Goal: Task Accomplishment & Management: Manage account settings

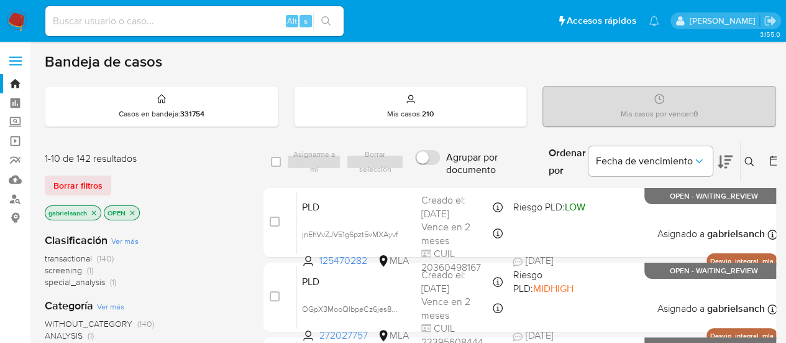
click at [195, 29] on div "Alt s" at bounding box center [194, 21] width 298 height 30
click at [195, 25] on input at bounding box center [194, 21] width 298 height 16
type input "v"
paste input "5LeVhwnDASm1kaiLW6CkpsMg"
type input "5LeVhwnDASm1kaiLW6CkpsMg"
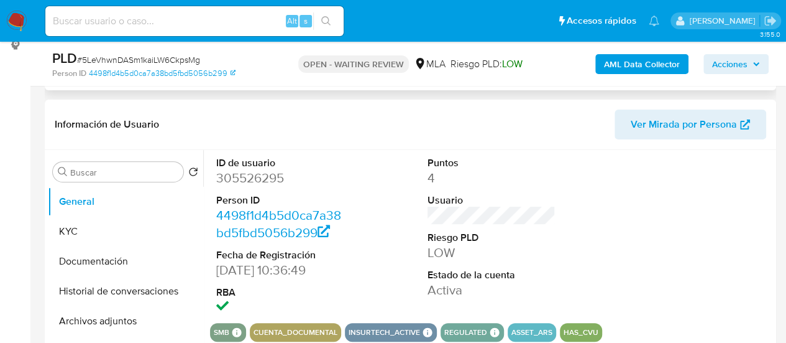
select select "10"
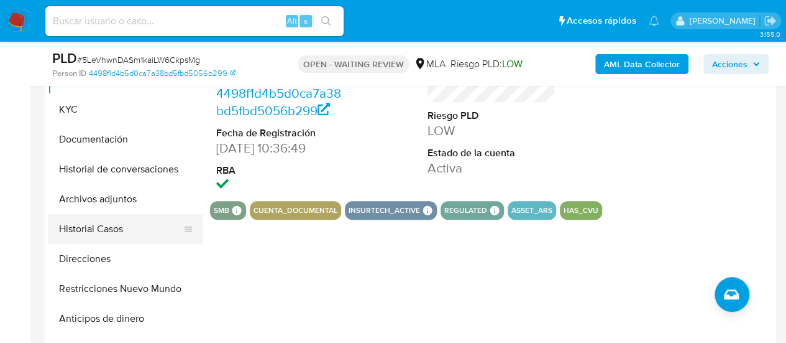
click at [104, 219] on button "Historial Casos" at bounding box center [120, 229] width 145 height 30
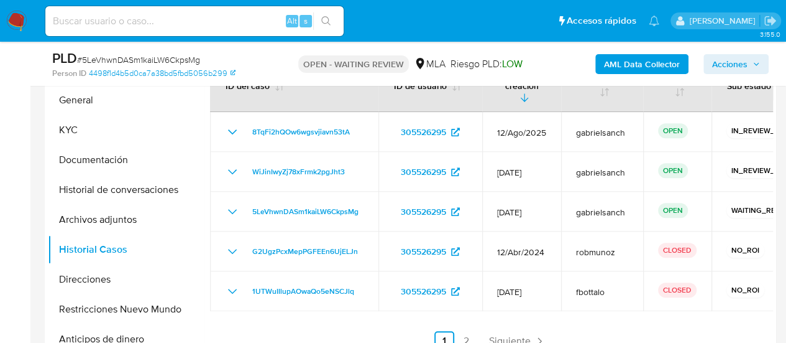
scroll to position [270, 0]
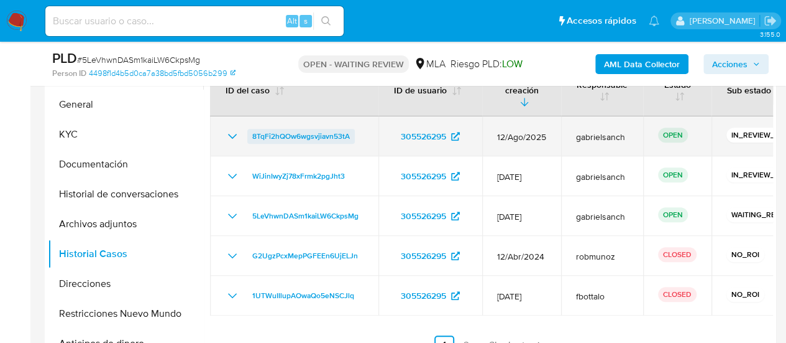
drag, startPoint x: 364, startPoint y: 122, endPoint x: 249, endPoint y: 126, distance: 115.7
click at [249, 126] on td "8TqFi2hQOw6wgsvjiavn53tA" at bounding box center [294, 136] width 168 height 40
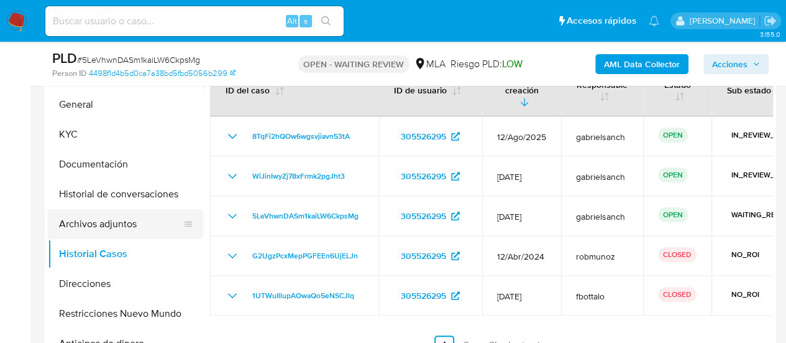
click at [97, 222] on button "Archivos adjuntos" at bounding box center [120, 224] width 145 height 30
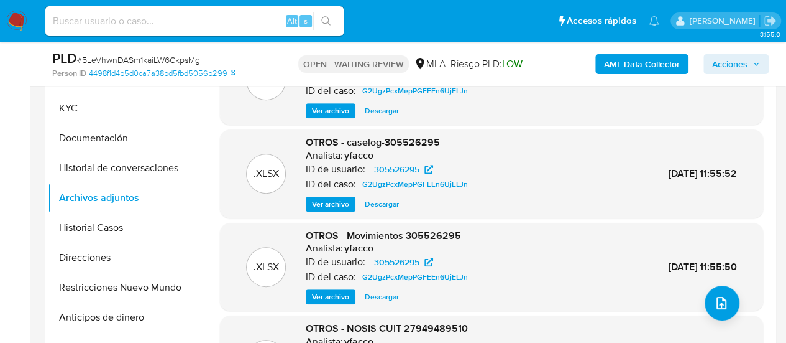
scroll to position [297, 0]
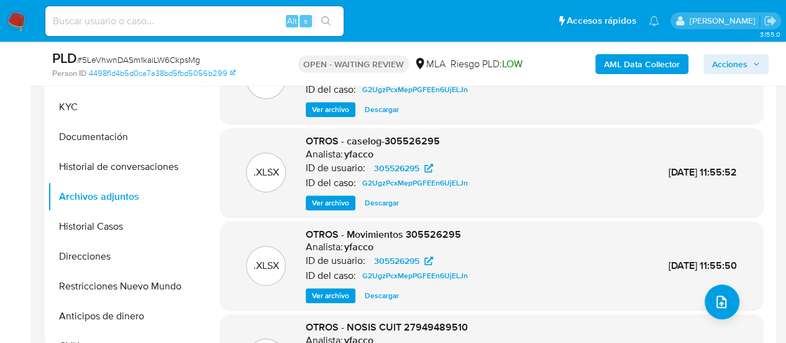
click at [333, 203] on span "Ver archivo" at bounding box center [330, 202] width 37 height 12
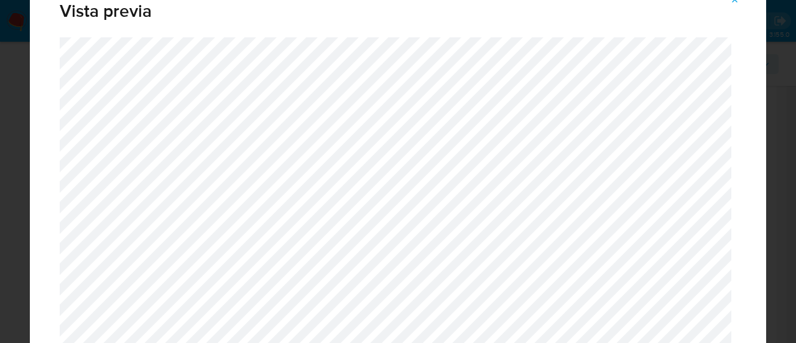
click at [735, 4] on span "Attachment preview" at bounding box center [735, -1] width 10 height 17
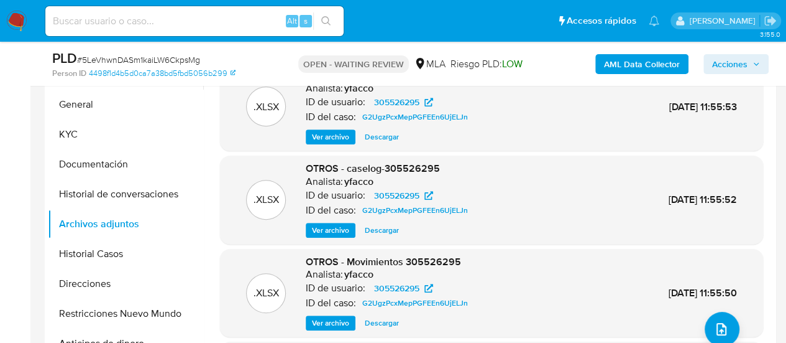
scroll to position [269, 0]
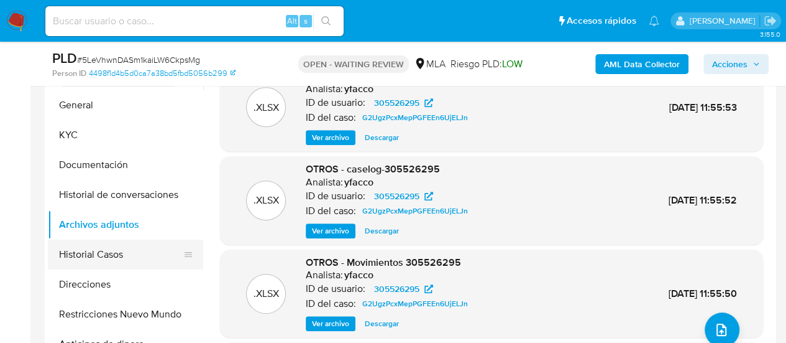
click at [101, 253] on button "Historial Casos" at bounding box center [120, 254] width 145 height 30
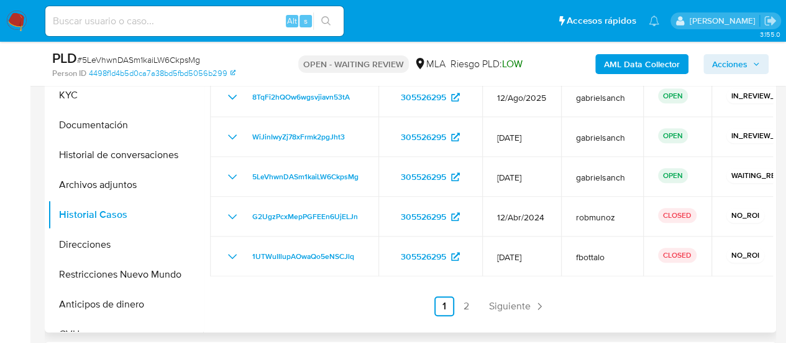
scroll to position [308, 0]
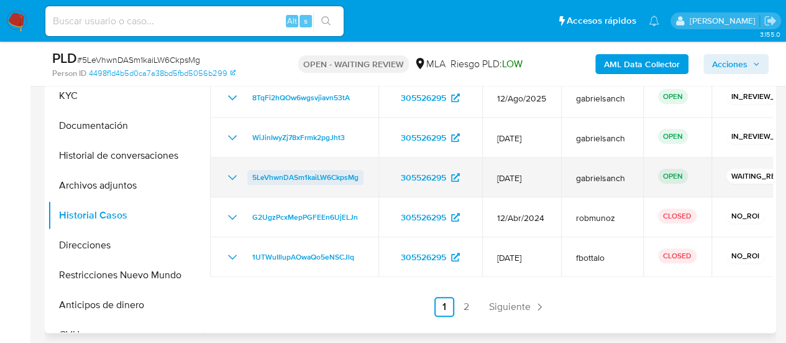
click at [346, 170] on span "5LeVhwnDASm1kaiLW6CkpsMg" at bounding box center [305, 177] width 106 height 15
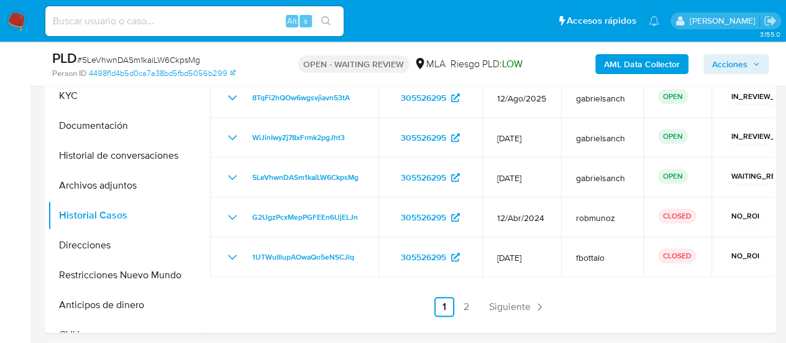
scroll to position [557, 0]
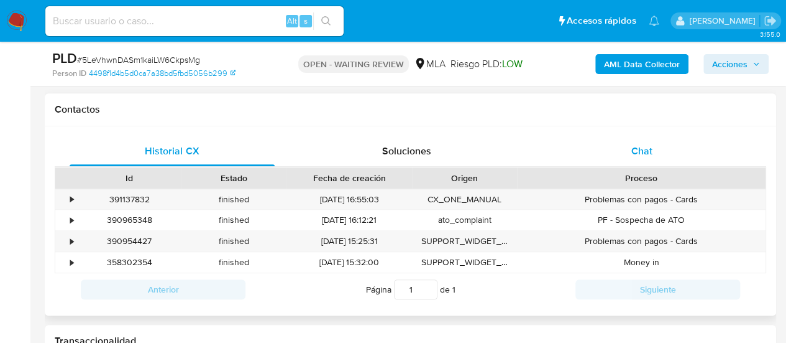
click at [645, 144] on span "Chat" at bounding box center [642, 151] width 21 height 14
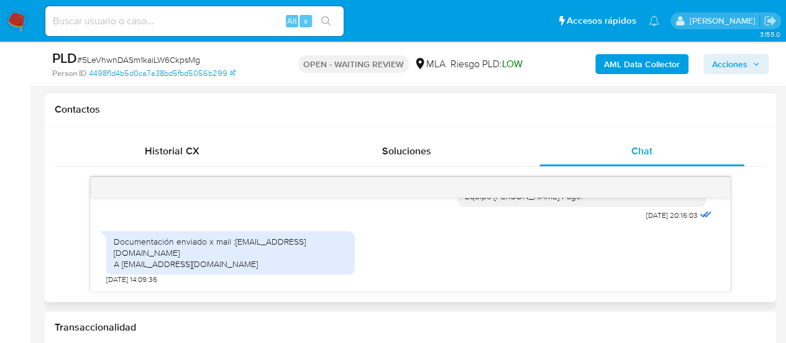
scroll to position [3516, 0]
click at [165, 55] on span "# 5LeVhwnDASm1kaiLW6CkpsMg" at bounding box center [138, 59] width 123 height 12
copy span "5LeVhwnDASm1kaiLW6CkpsMg"
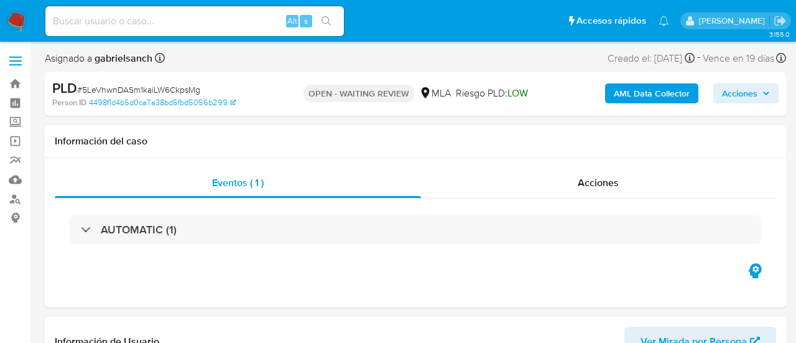
select select "10"
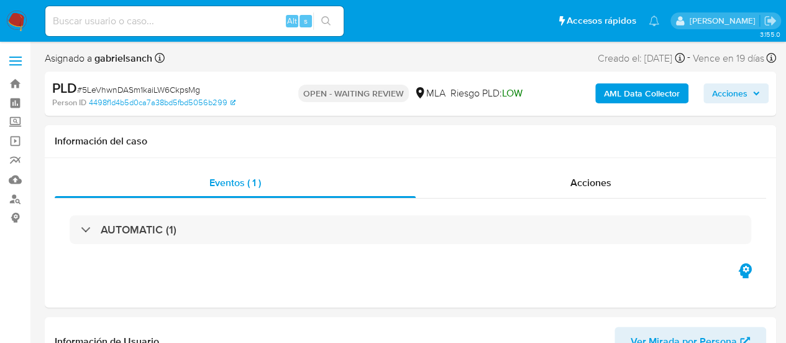
click at [9, 17] on img at bounding box center [16, 21] width 21 height 21
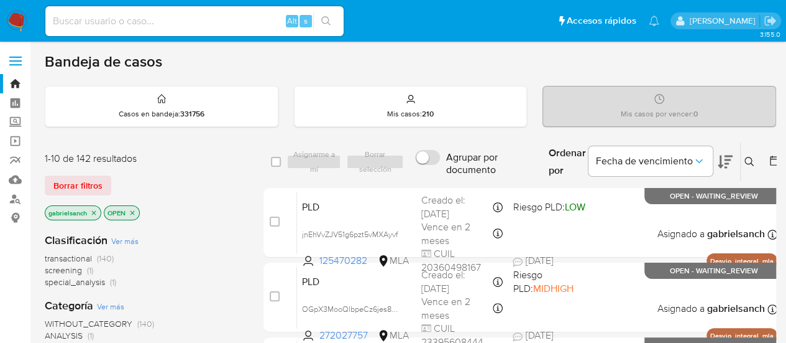
click at [749, 159] on icon at bounding box center [750, 162] width 10 height 10
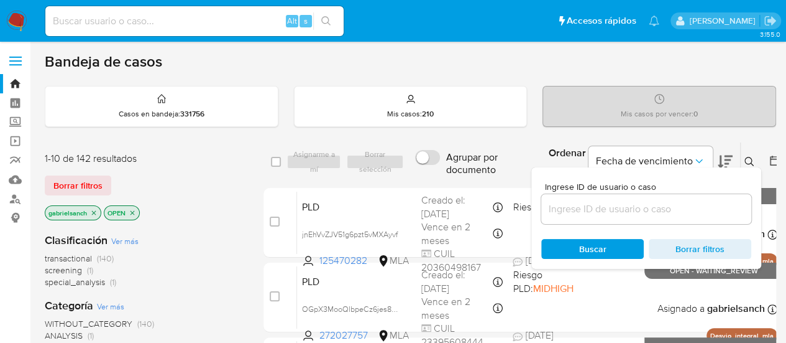
click at [634, 212] on input at bounding box center [646, 209] width 210 height 16
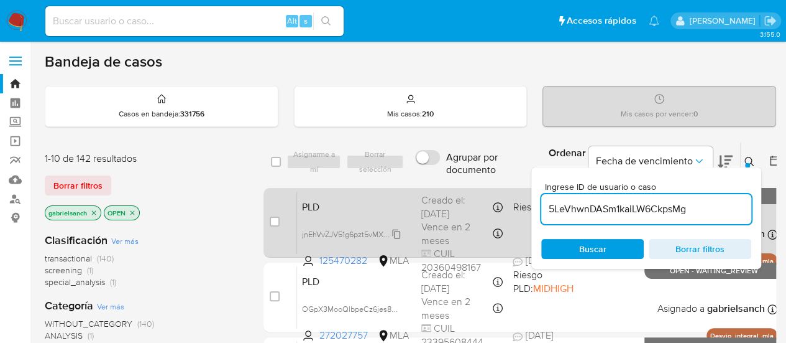
type input "5LeVhwnDASm1kaiLW6CkpsMg"
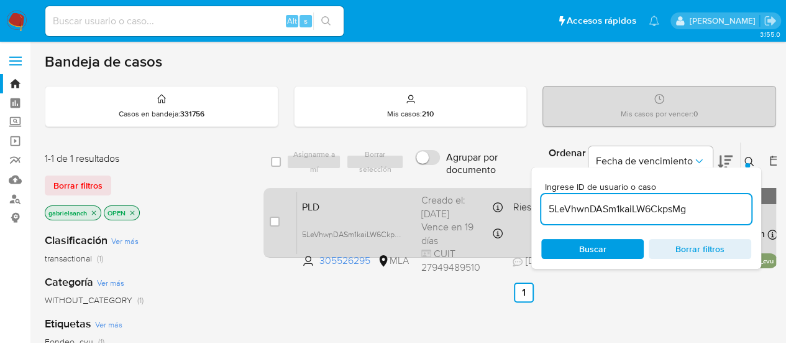
click at [269, 223] on div "case-item-checkbox No es posible asignar el caso PLD 5LeVhwnDASm1kaiLW6CkpsMg 3…" at bounding box center [524, 223] width 520 height 70
click at [272, 222] on input "checkbox" at bounding box center [275, 221] width 10 height 10
checkbox input "true"
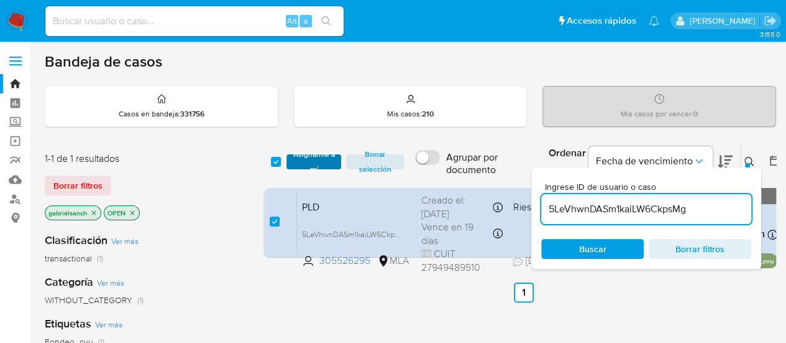
click at [295, 155] on span "Asignarme a mí" at bounding box center [314, 161] width 43 height 12
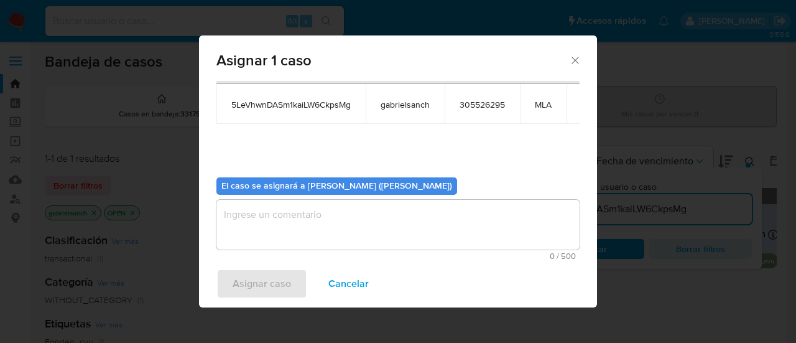
scroll to position [63, 0]
click at [302, 203] on textarea "assign-modal" at bounding box center [397, 224] width 363 height 50
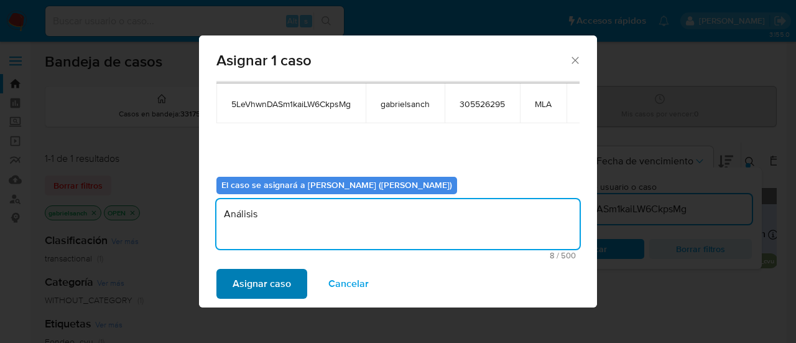
type textarea "Análisis"
click at [282, 284] on span "Asignar caso" at bounding box center [262, 283] width 58 height 27
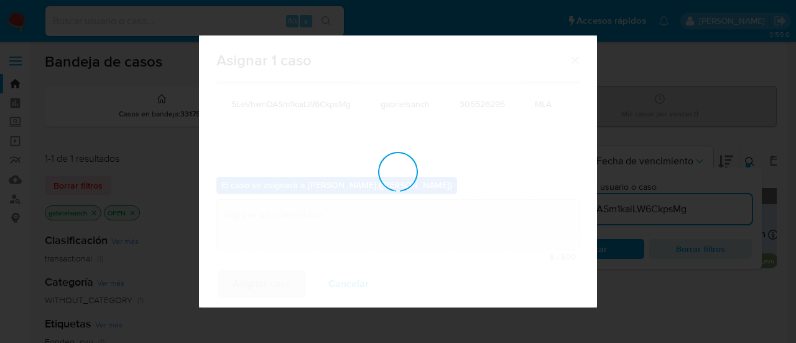
checkbox input "false"
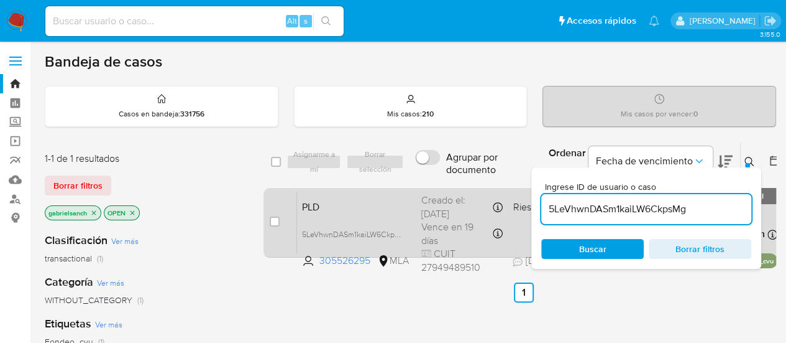
click at [276, 215] on div "case-item-checkbox" at bounding box center [275, 221] width 10 height 12
click at [276, 218] on input "checkbox" at bounding box center [275, 221] width 10 height 10
checkbox input "true"
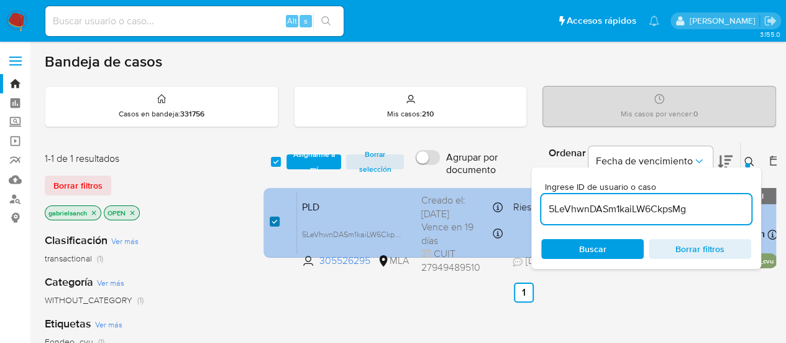
checkbox input "true"
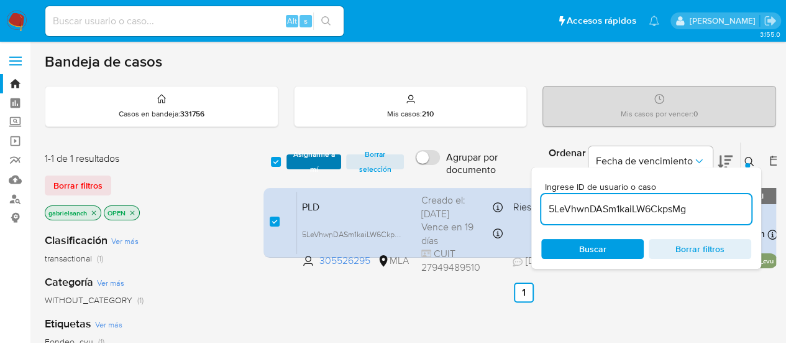
click at [292, 164] on button "Asignarme a mí" at bounding box center [314, 161] width 55 height 15
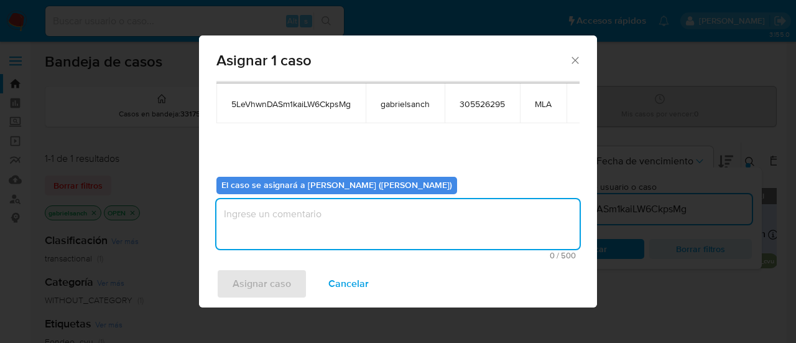
click at [298, 227] on textarea "assign-modal" at bounding box center [397, 224] width 363 height 50
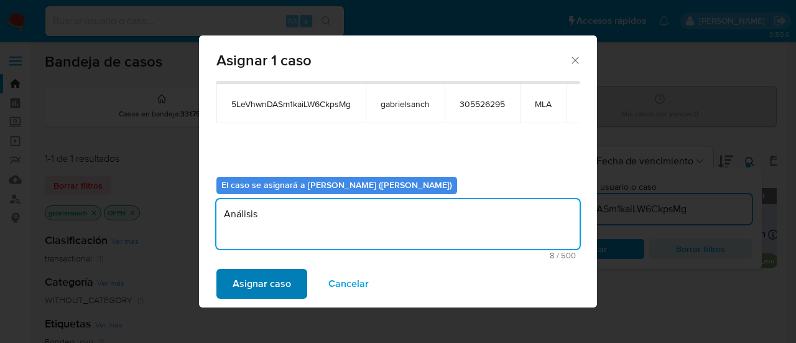
type textarea "Análisis"
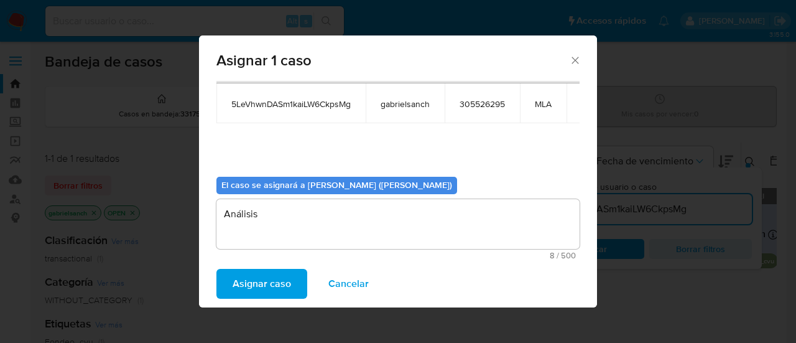
click at [290, 282] on span "Asignar caso" at bounding box center [262, 283] width 58 height 27
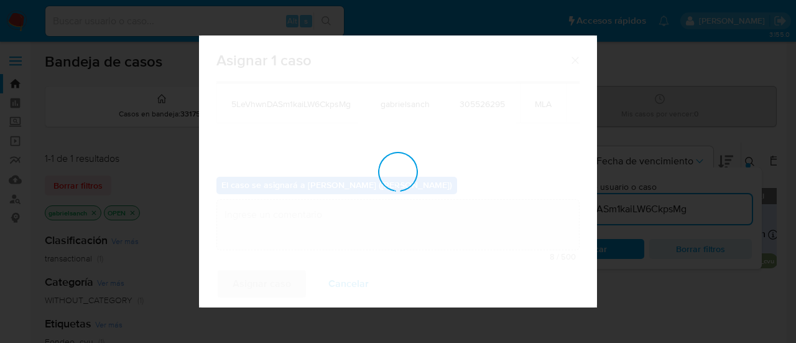
checkbox input "false"
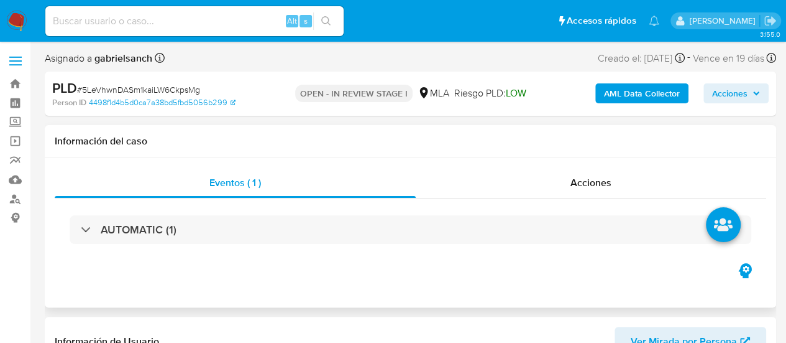
select select "10"
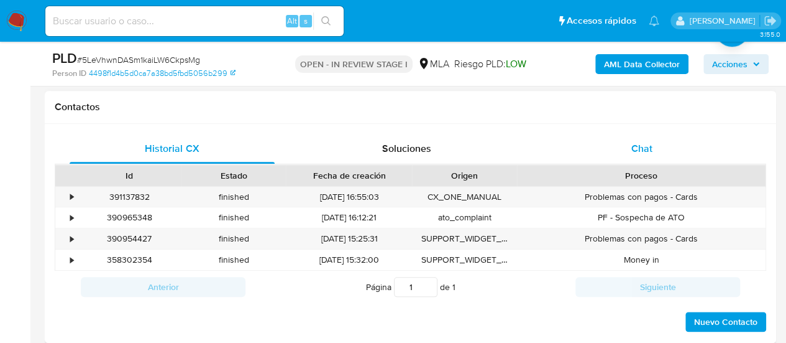
click at [660, 156] on div "Chat" at bounding box center [642, 149] width 205 height 30
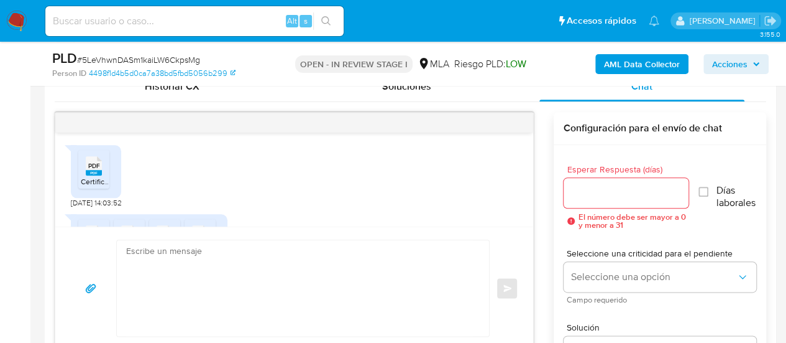
scroll to position [1812, 0]
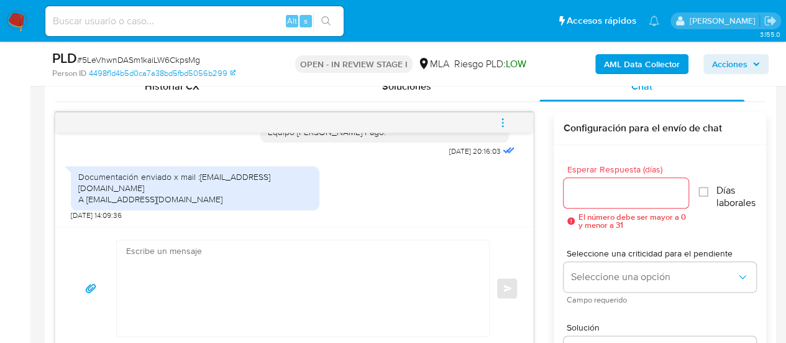
click at [275, 280] on textarea at bounding box center [300, 288] width 348 height 96
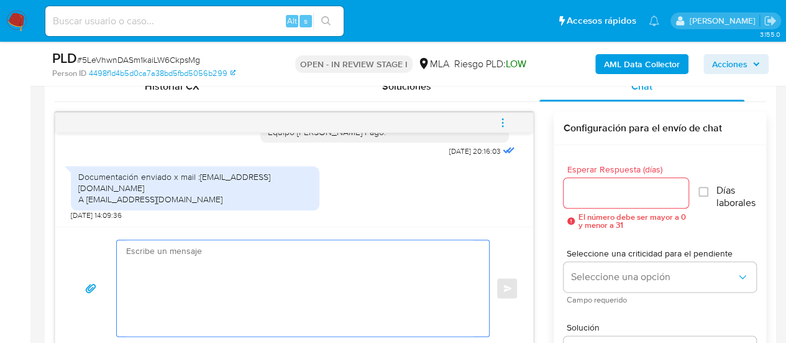
paste textarea "Hola, ¡Muchas gracias por tu respuesta! Confirmamos la recepción de la document…"
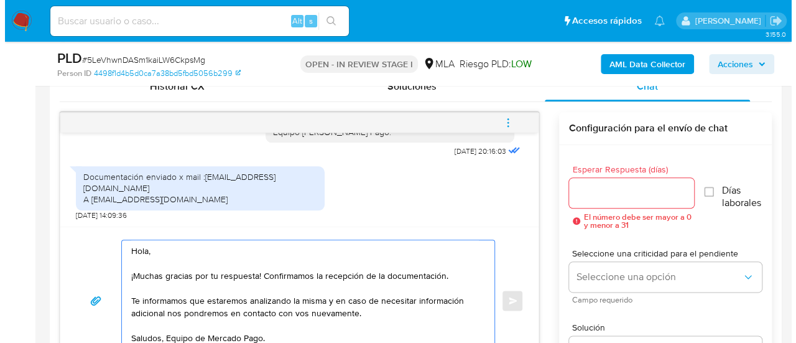
scroll to position [633, 0]
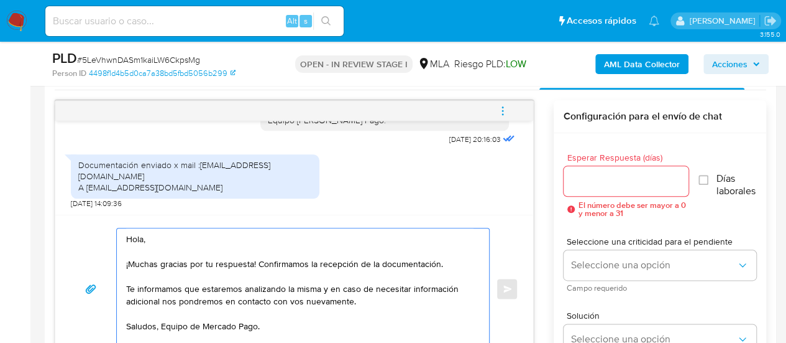
type textarea "Hola, ¡Muchas gracias por tu respuesta! Confirmamos la recepción de la document…"
click at [633, 185] on input "Esperar Respuesta (días)" at bounding box center [627, 181] width 126 height 16
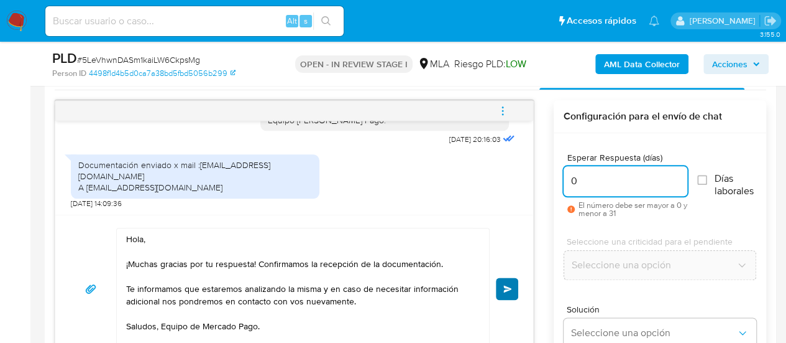
type input "0"
click at [504, 289] on span "Enviar" at bounding box center [508, 288] width 9 height 7
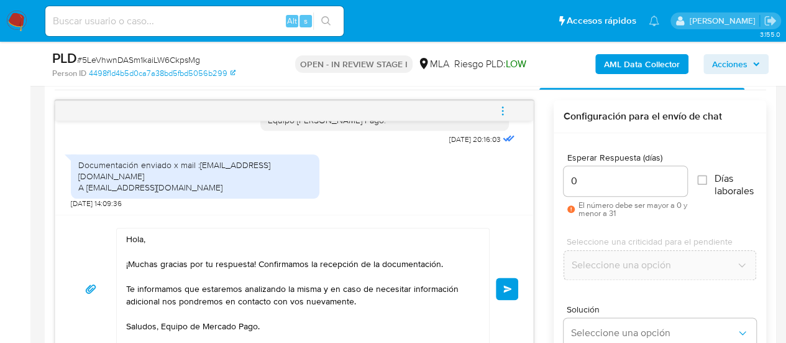
click at [495, 105] on button "menu-action" at bounding box center [502, 111] width 41 height 30
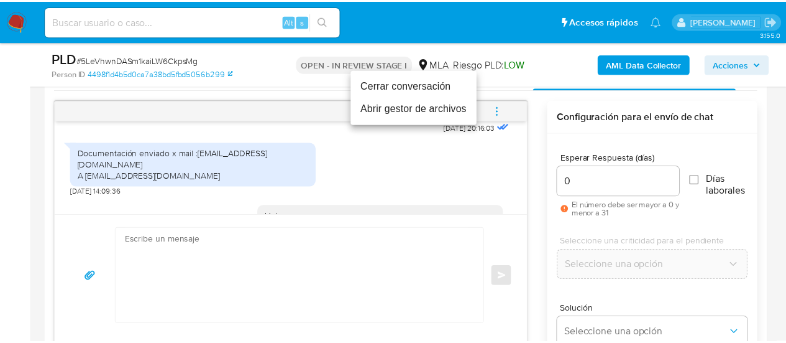
scroll to position [1961, 0]
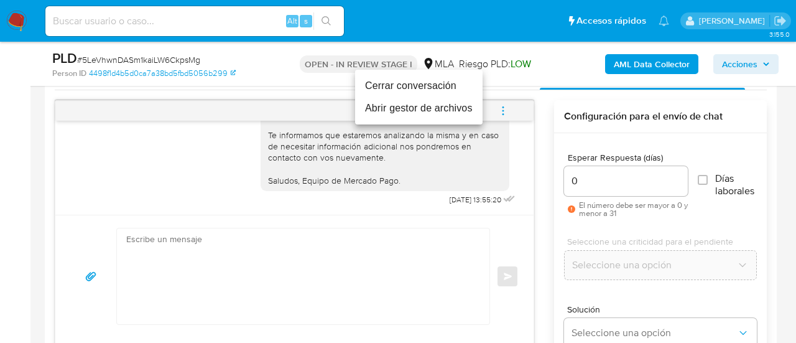
click at [418, 86] on li "Cerrar conversación" at bounding box center [418, 86] width 127 height 22
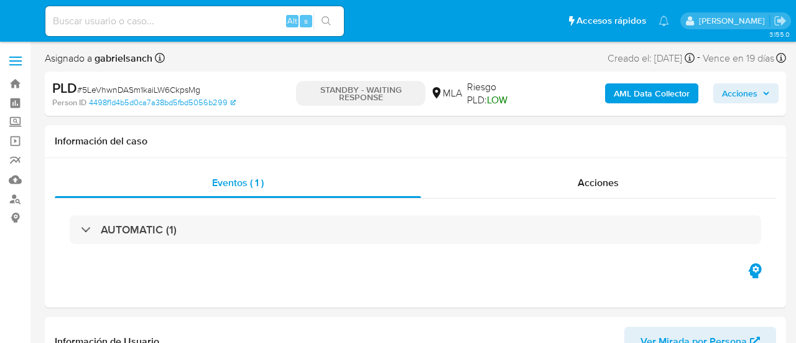
select select "10"
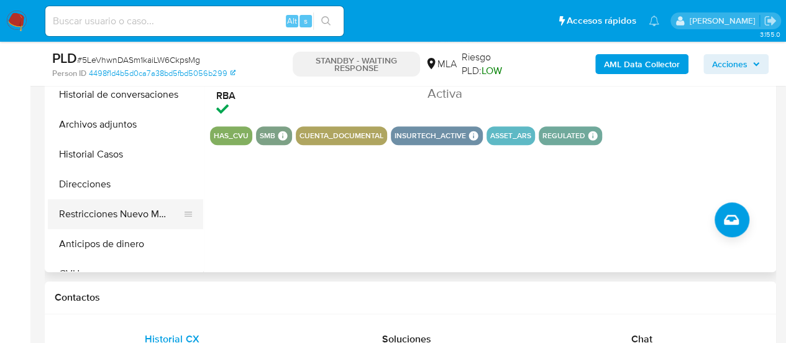
scroll to position [373, 0]
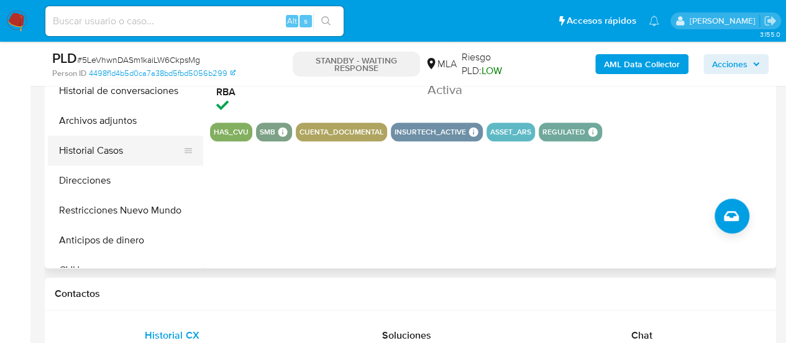
click at [68, 152] on button "Historial Casos" at bounding box center [120, 151] width 145 height 30
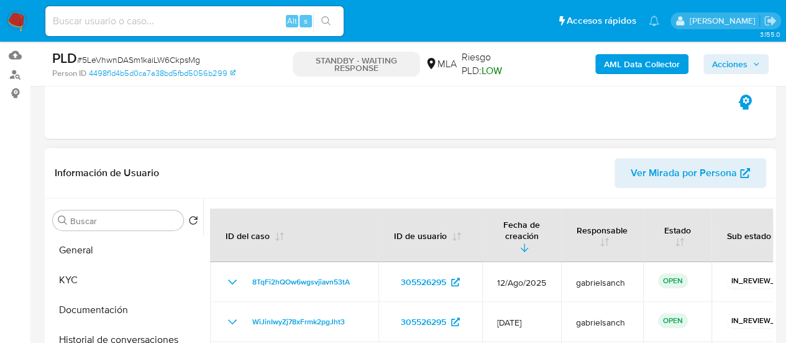
scroll to position [187, 0]
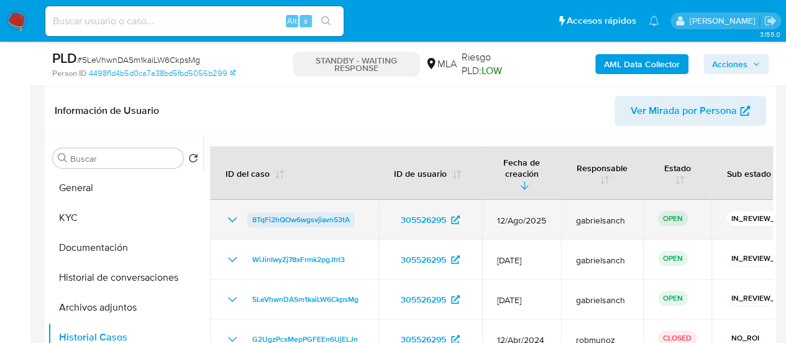
click at [324, 212] on span "8TqFi2hQOw6wgsvjiavn53tA" at bounding box center [301, 219] width 98 height 15
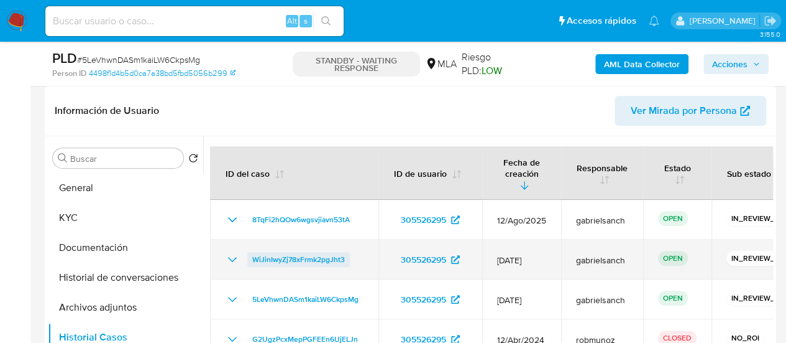
click at [329, 252] on span "WiJinIwyZj78xFrmk2pgJht3" at bounding box center [298, 259] width 93 height 15
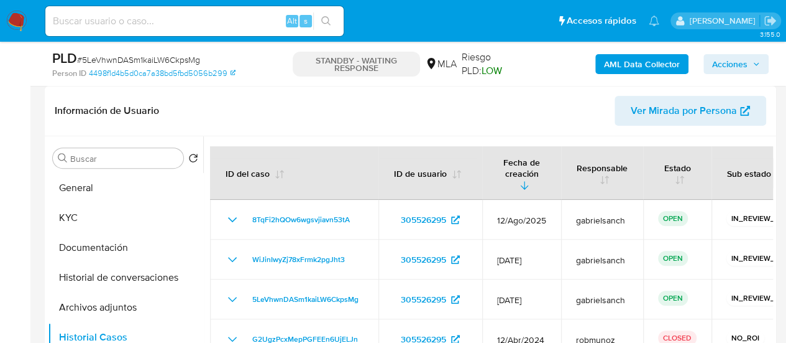
click at [749, 71] on span "Acciones" at bounding box center [736, 63] width 48 height 17
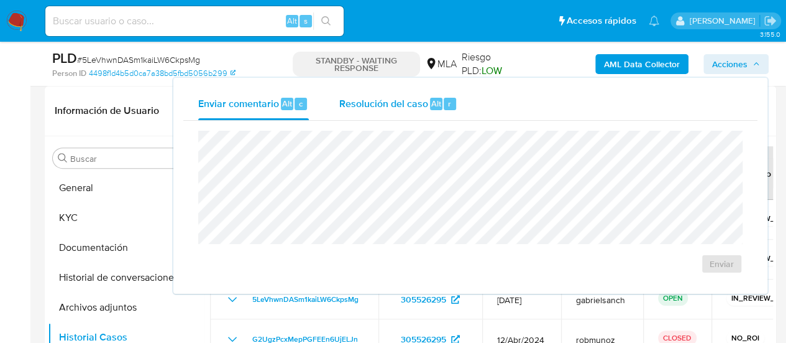
click at [349, 98] on span "Resolución del caso" at bounding box center [383, 103] width 89 height 14
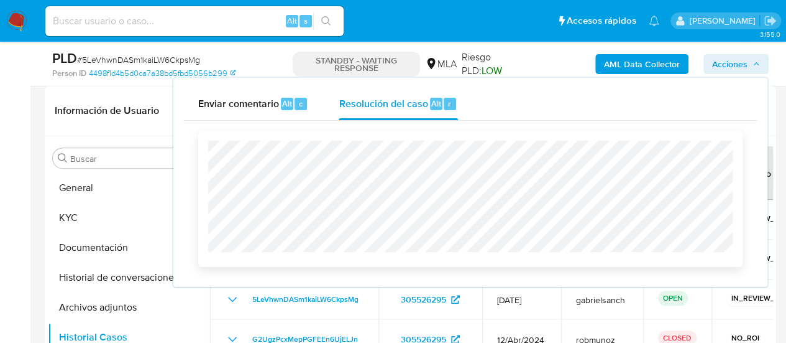
click at [351, 142] on div at bounding box center [470, 196] width 525 height 111
click at [264, 113] on div "Enviar comentario Alt c" at bounding box center [253, 104] width 111 height 32
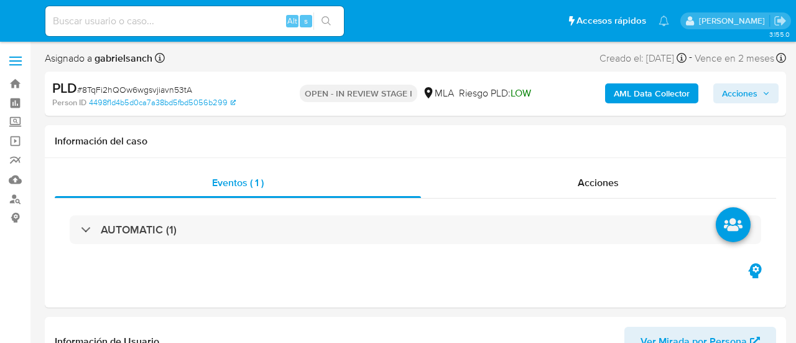
select select "10"
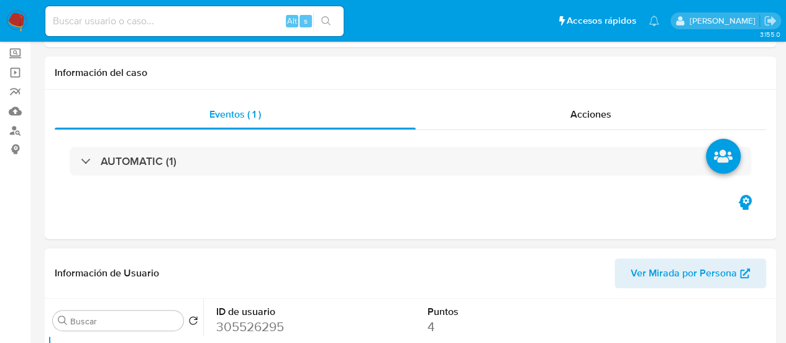
scroll to position [187, 0]
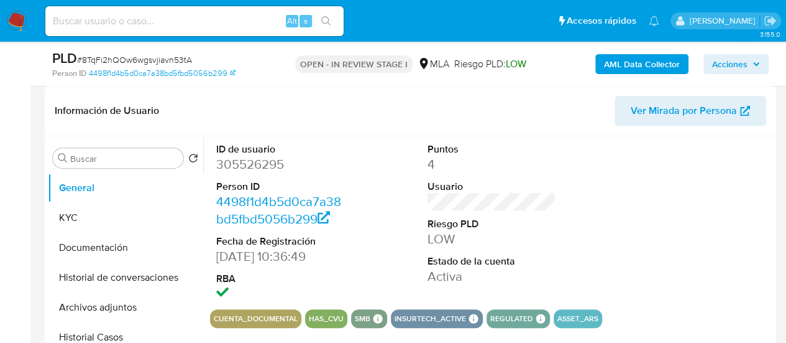
drag, startPoint x: 81, startPoint y: 302, endPoint x: 765, endPoint y: 33, distance: 734.7
click at [81, 302] on button "Archivos adjuntos" at bounding box center [125, 307] width 155 height 30
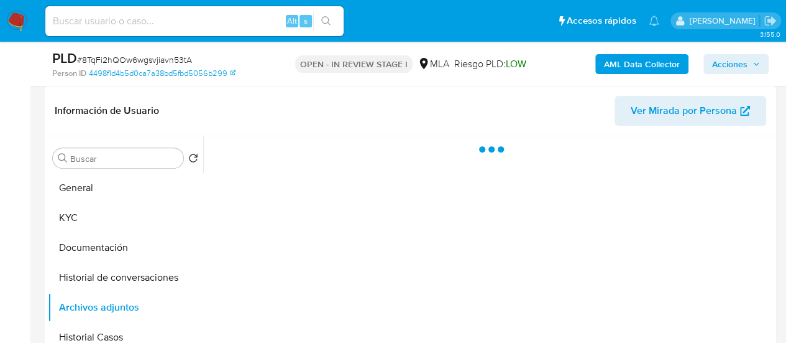
click at [671, 64] on b "AML Data Collector" at bounding box center [642, 64] width 76 height 20
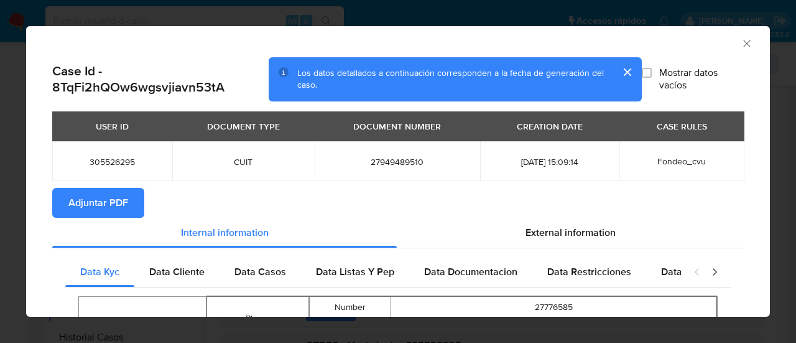
click at [91, 208] on span "Adjuntar PDF" at bounding box center [98, 202] width 60 height 27
click at [743, 45] on icon "Cerrar ventana" at bounding box center [746, 43] width 7 height 7
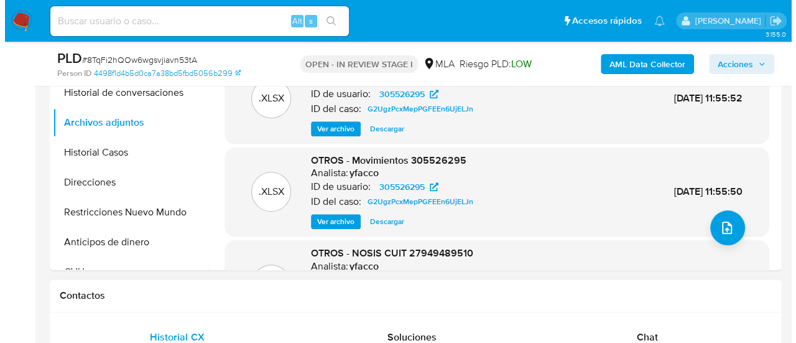
scroll to position [373, 0]
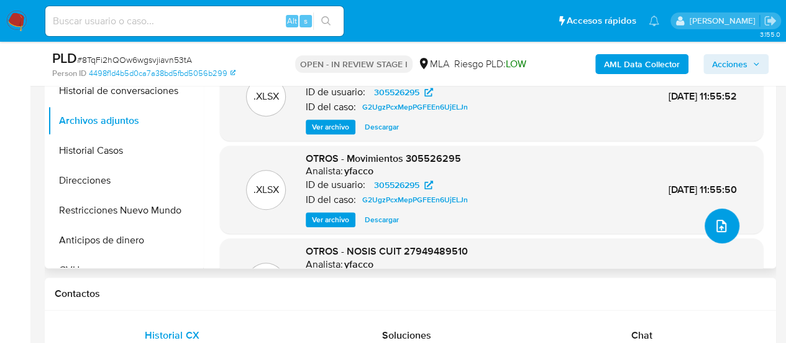
click at [715, 237] on button "upload-file" at bounding box center [722, 225] width 35 height 35
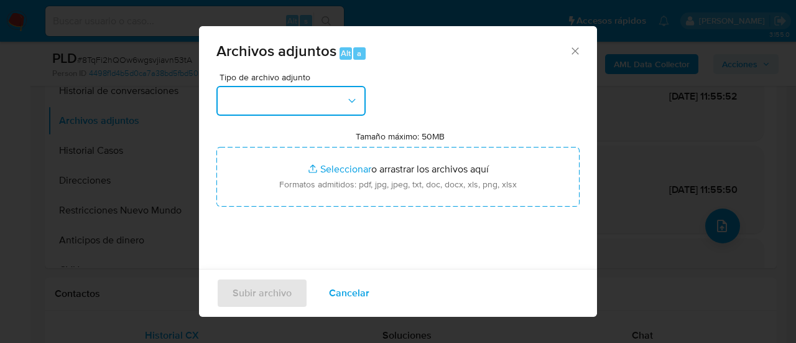
click at [277, 93] on button "button" at bounding box center [290, 101] width 149 height 30
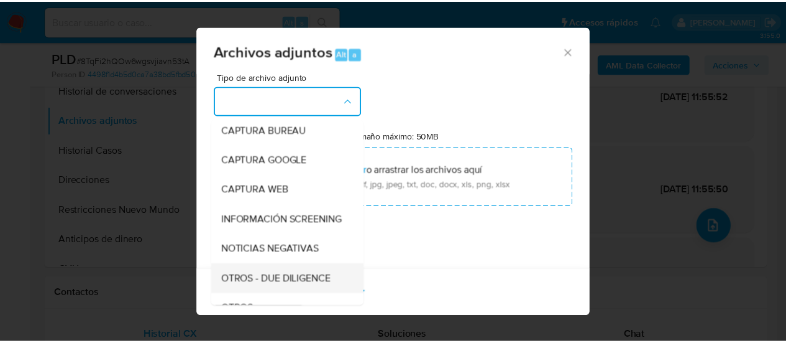
scroll to position [124, 0]
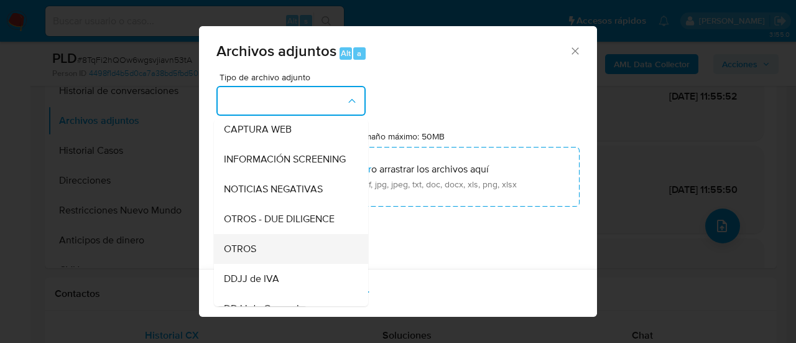
click at [282, 261] on div "OTROS" at bounding box center [287, 249] width 127 height 30
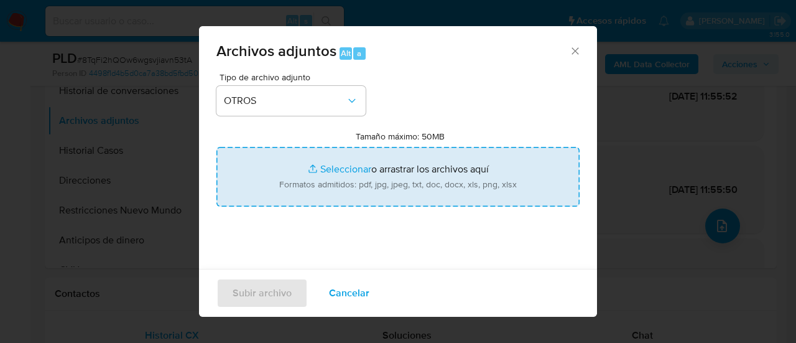
click at [354, 168] on input "Tamaño máximo: 50MB Seleccionar archivos" at bounding box center [397, 177] width 363 height 60
type input "C:\fakepath\Caselog 8TqFi2hQOw6wgsvjiavn53tA_2025_08_19_20_02_04.docx"
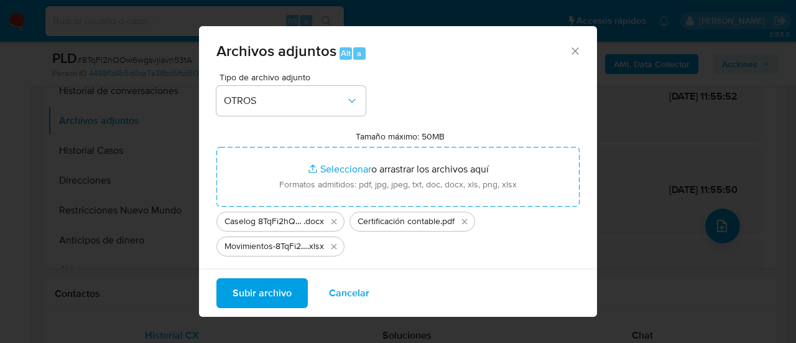
click at [245, 288] on span "Subir archivo" at bounding box center [262, 292] width 59 height 27
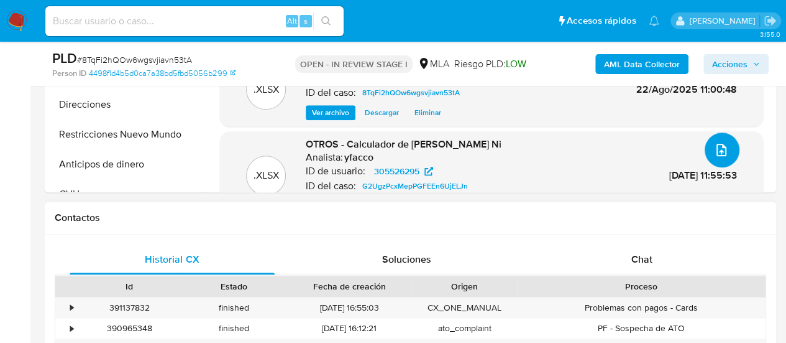
scroll to position [497, 0]
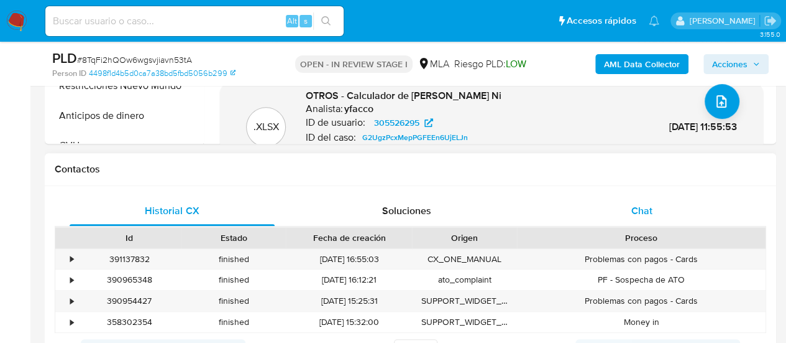
click at [622, 201] on div "Chat" at bounding box center [642, 211] width 205 height 30
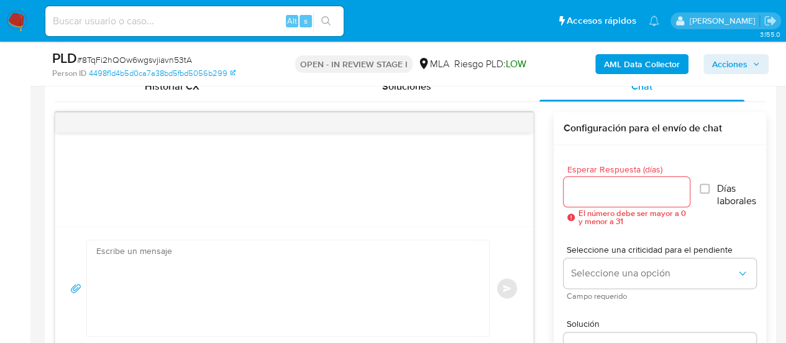
scroll to position [373, 0]
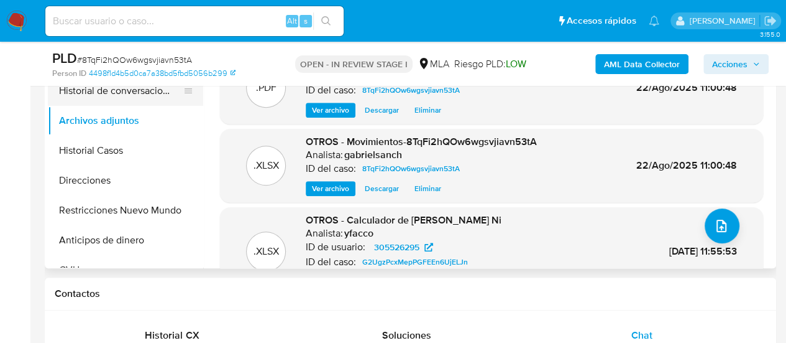
click at [65, 90] on button "Historial de conversaciones" at bounding box center [120, 91] width 145 height 30
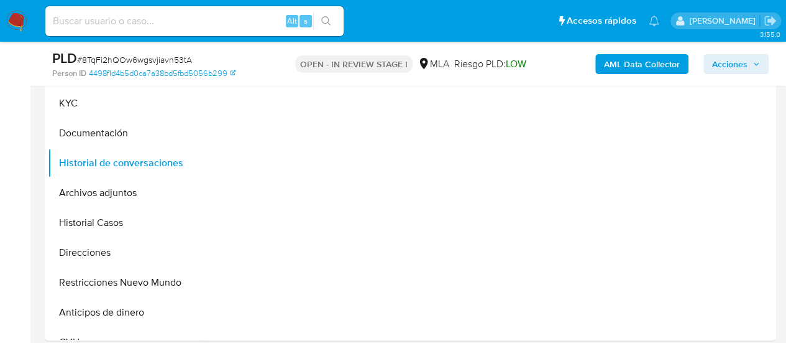
scroll to position [249, 0]
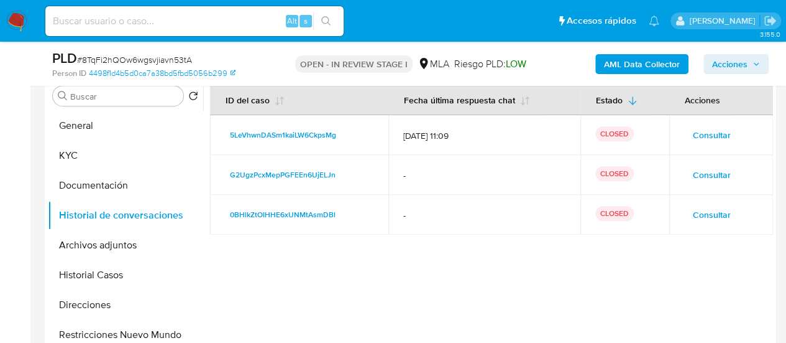
click at [739, 67] on span "Acciones" at bounding box center [729, 64] width 35 height 20
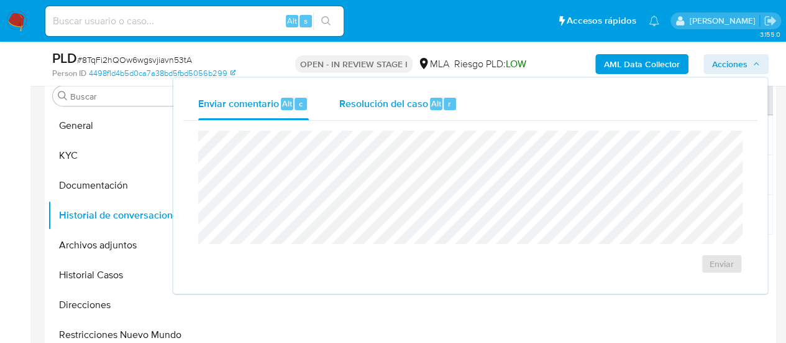
click at [346, 105] on span "Resolución del caso" at bounding box center [383, 103] width 89 height 14
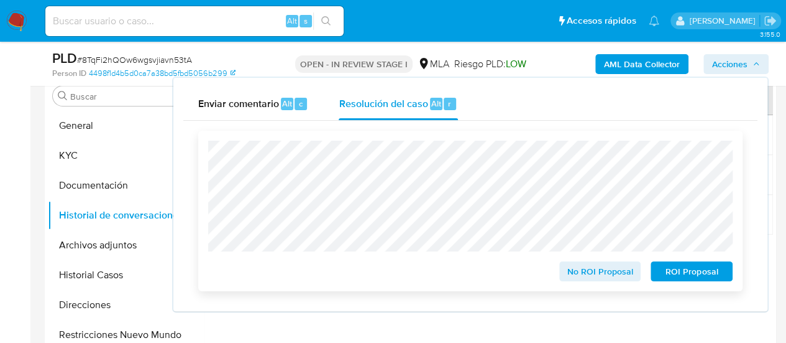
click at [574, 274] on span "No ROI Proposal" at bounding box center [600, 270] width 65 height 17
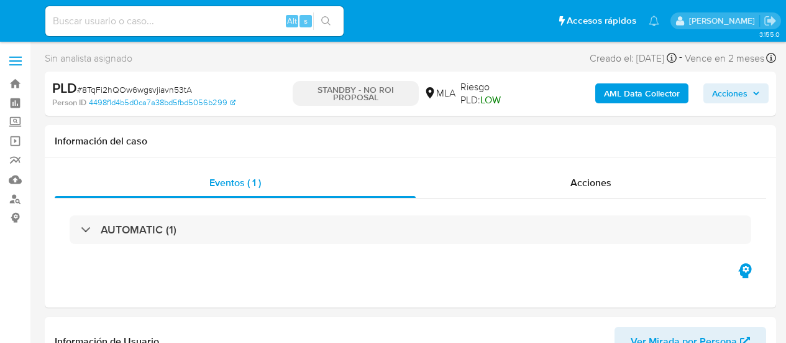
select select "10"
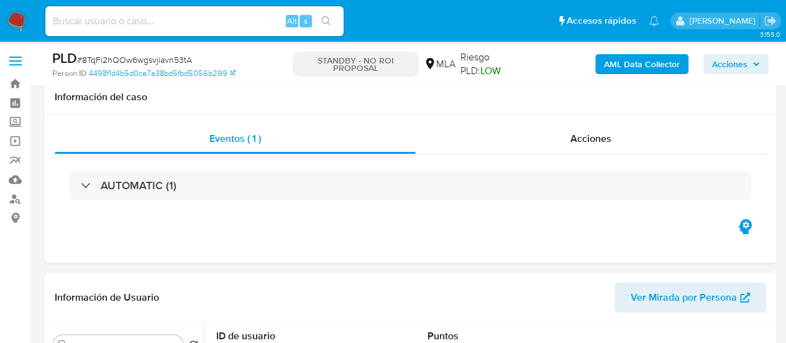
scroll to position [249, 0]
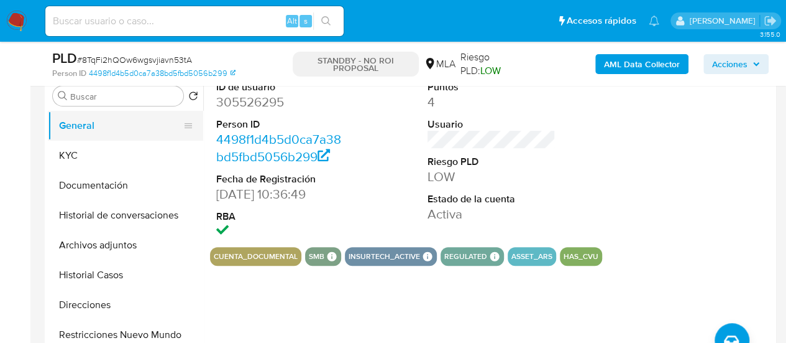
click at [111, 265] on button "Historial Casos" at bounding box center [125, 275] width 155 height 30
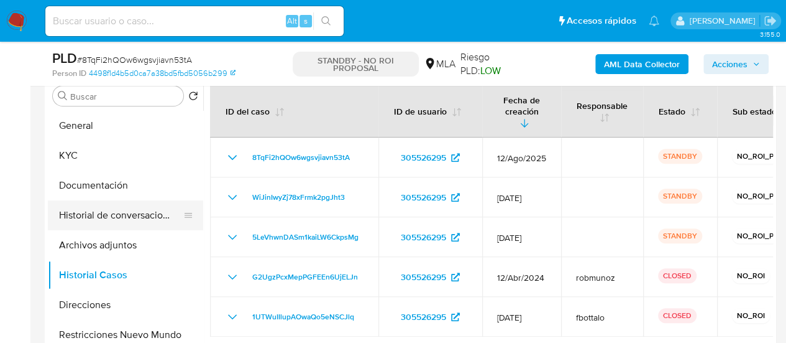
click at [104, 219] on button "Historial de conversaciones" at bounding box center [120, 215] width 145 height 30
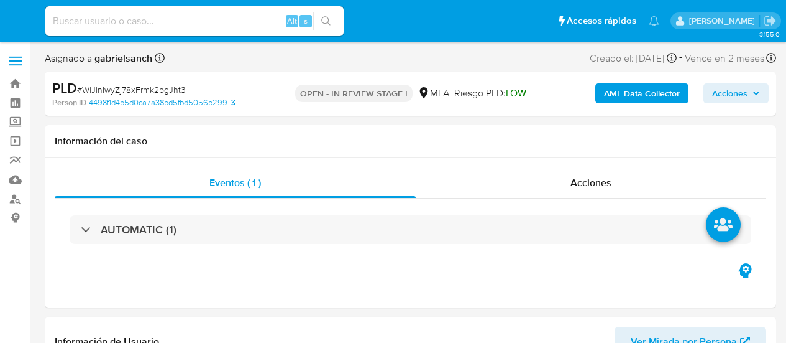
select select "10"
click at [726, 99] on span "Acciones" at bounding box center [729, 93] width 35 height 20
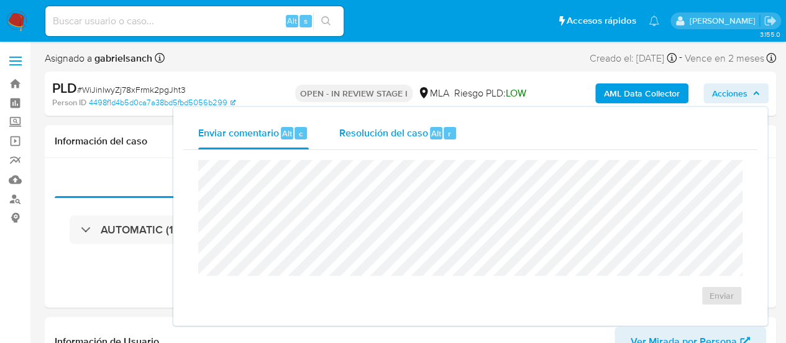
click at [419, 121] on div "Resolución del caso Alt r" at bounding box center [398, 133] width 119 height 32
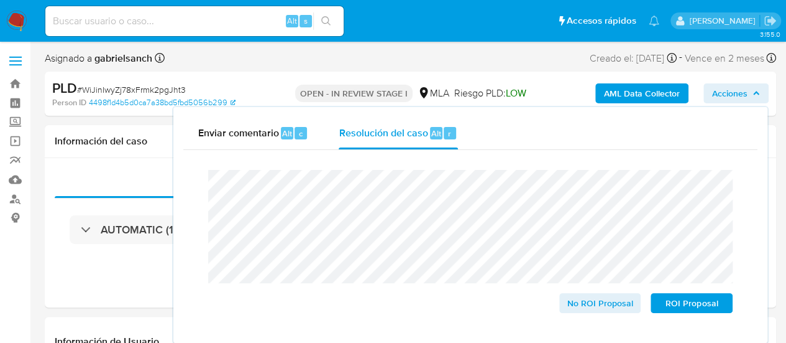
click at [224, 62] on div "Asignado a gabrielsanch Asignado el: [DATE] 16:30:38 Creado el: [DATE] Creado e…" at bounding box center [411, 61] width 732 height 22
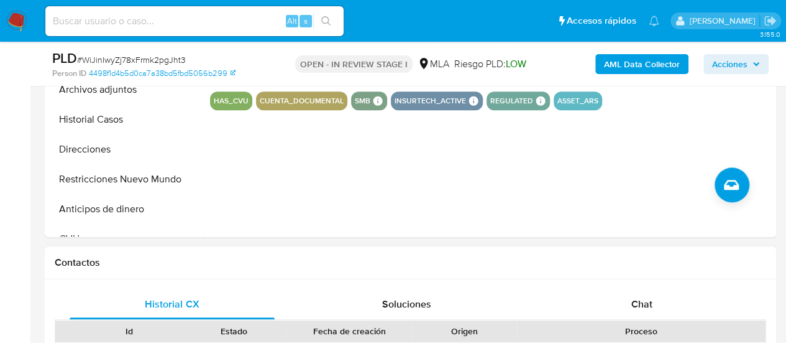
scroll to position [435, 0]
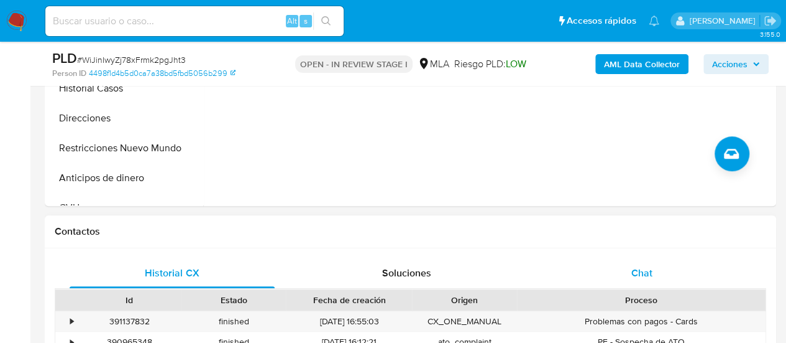
click at [658, 273] on div "Chat" at bounding box center [642, 273] width 205 height 30
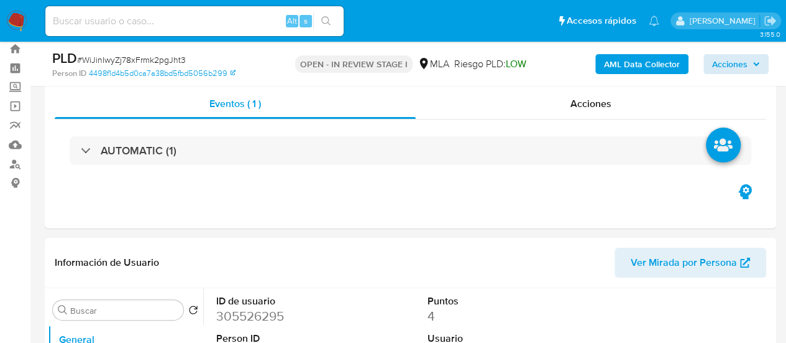
scroll to position [0, 0]
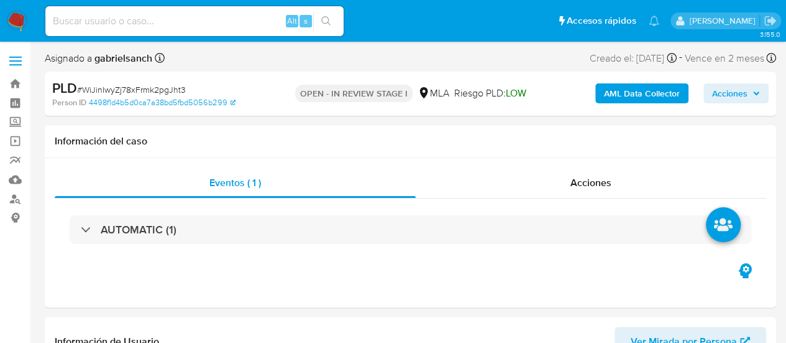
click at [744, 89] on span "Acciones" at bounding box center [729, 93] width 35 height 20
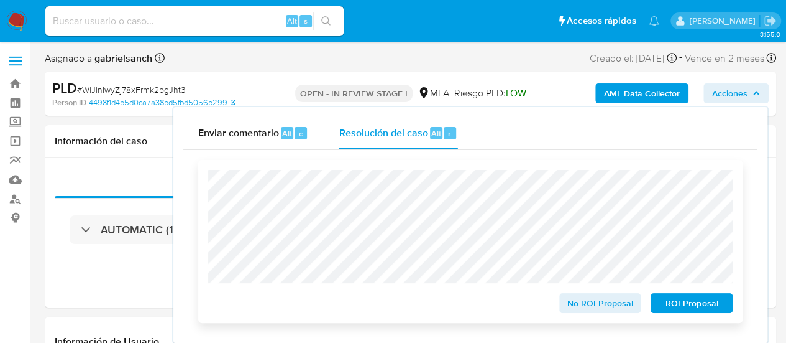
click at [577, 308] on span "No ROI Proposal" at bounding box center [600, 302] width 65 height 17
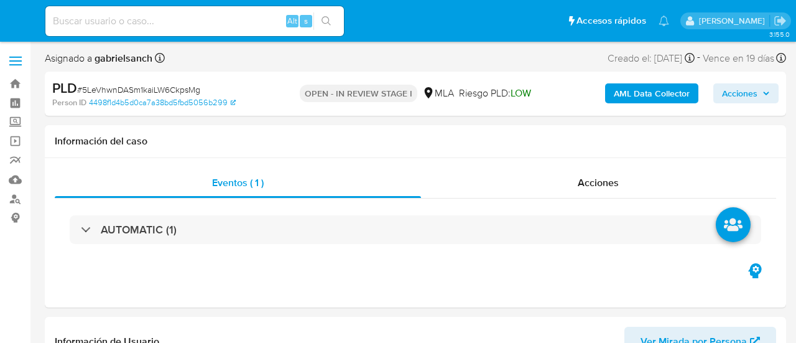
select select "10"
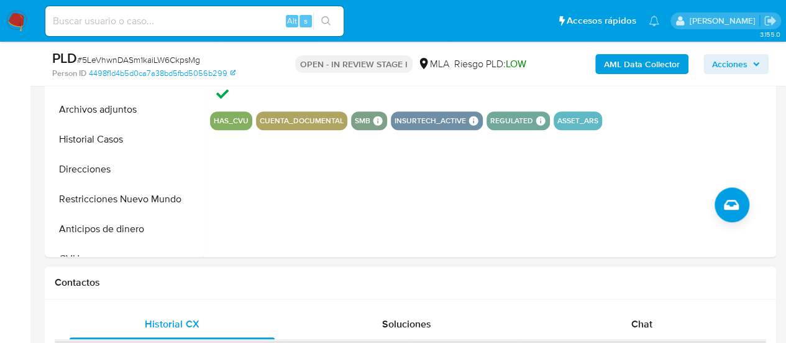
scroll to position [497, 0]
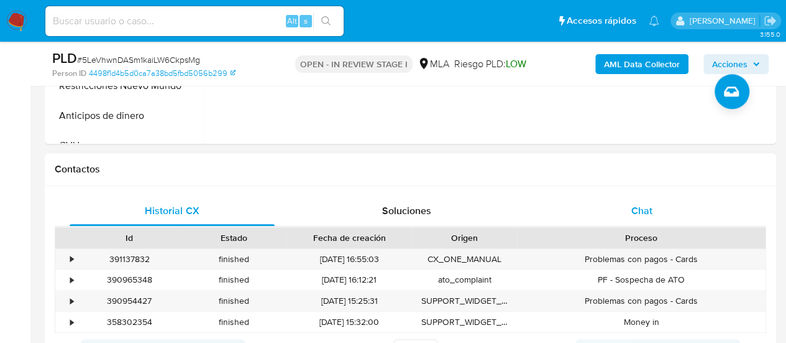
click at [632, 212] on span "Chat" at bounding box center [642, 210] width 21 height 14
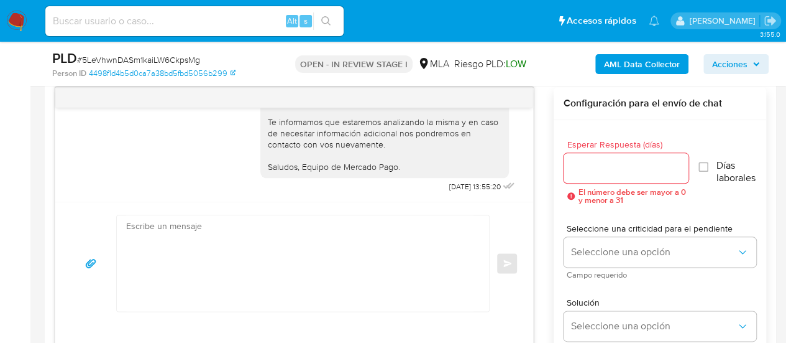
scroll to position [622, 0]
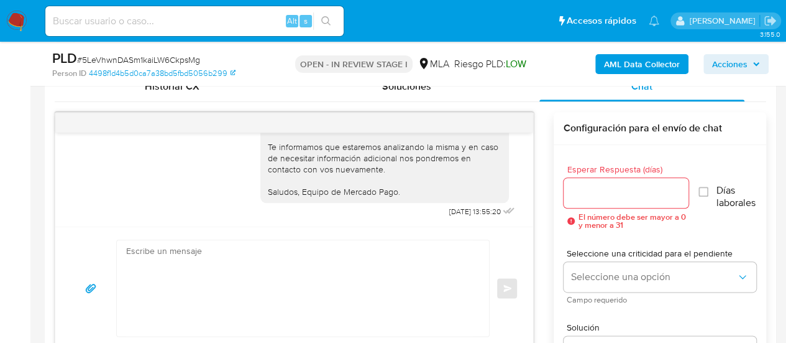
click at [708, 67] on button "Acciones" at bounding box center [736, 64] width 65 height 20
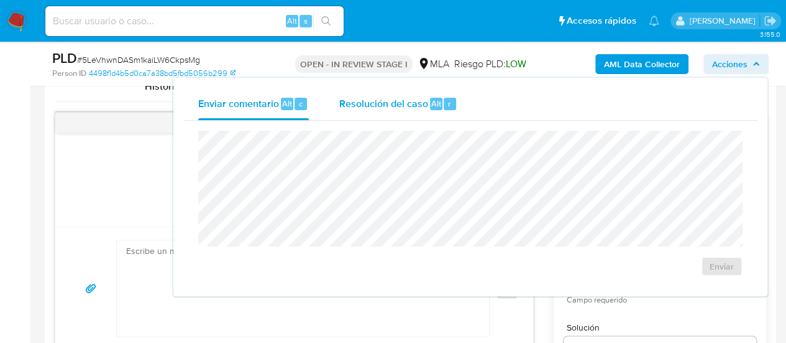
click at [459, 106] on button "Resolución del caso Alt r" at bounding box center [398, 104] width 149 height 32
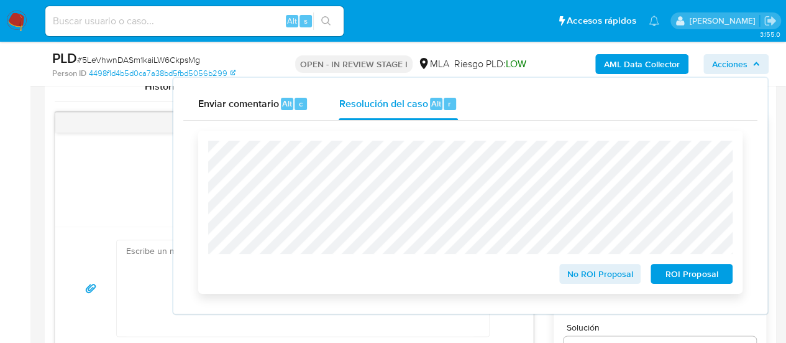
click at [588, 282] on span "No ROI Proposal" at bounding box center [600, 273] width 65 height 17
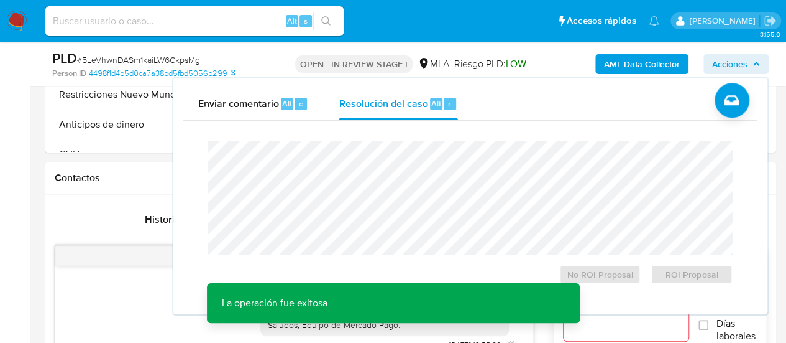
scroll to position [435, 0]
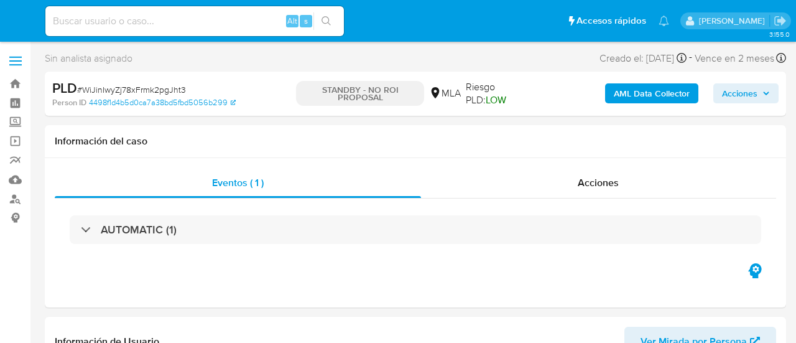
select select "10"
